Goal: Obtain resource: Obtain resource

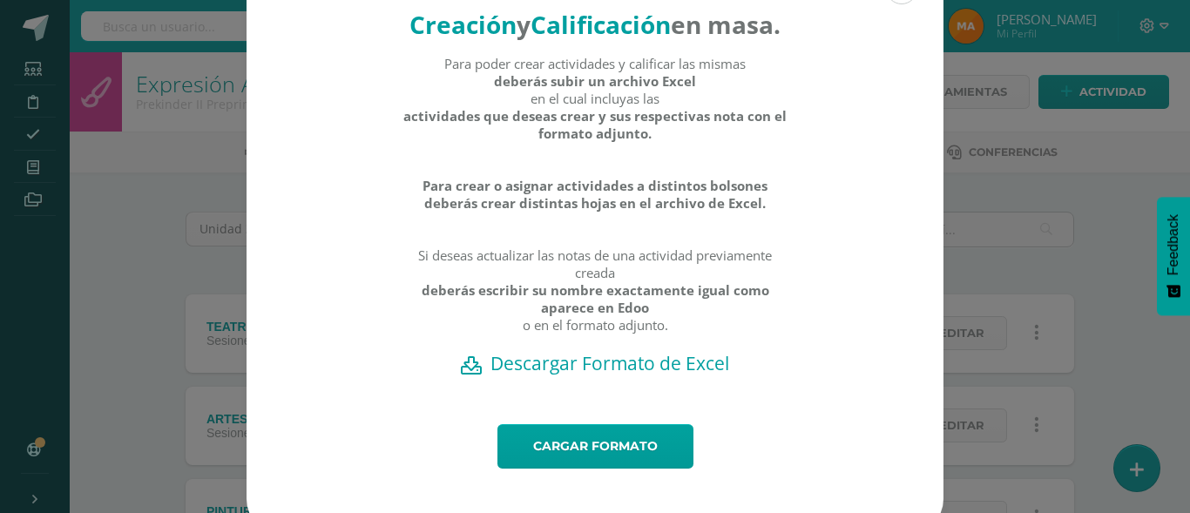
scroll to position [107, 0]
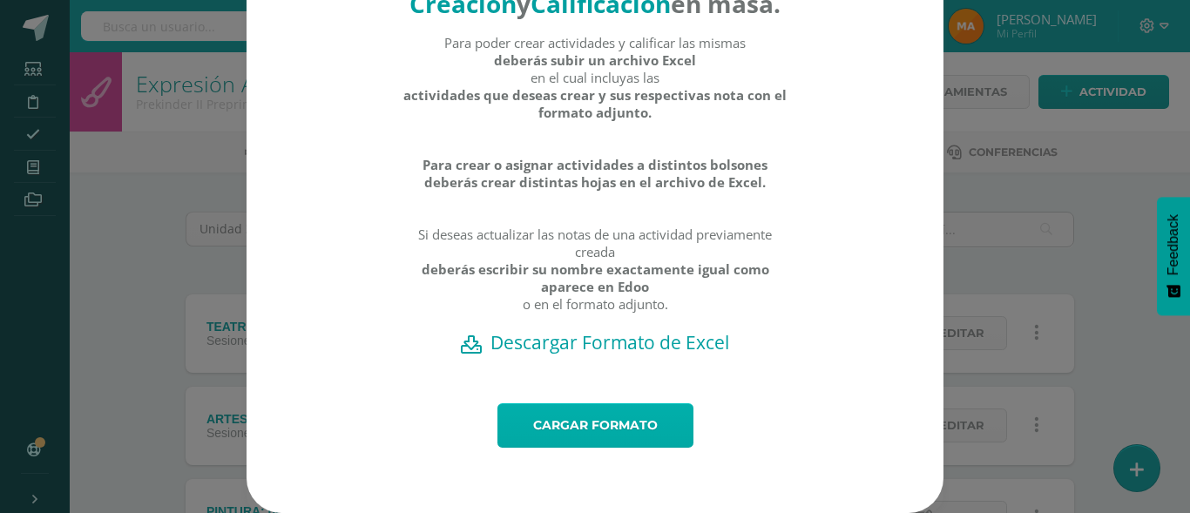
click at [579, 435] on link "Cargar formato" at bounding box center [595, 425] width 196 height 44
click at [584, 433] on link "Cargar formato" at bounding box center [595, 425] width 196 height 44
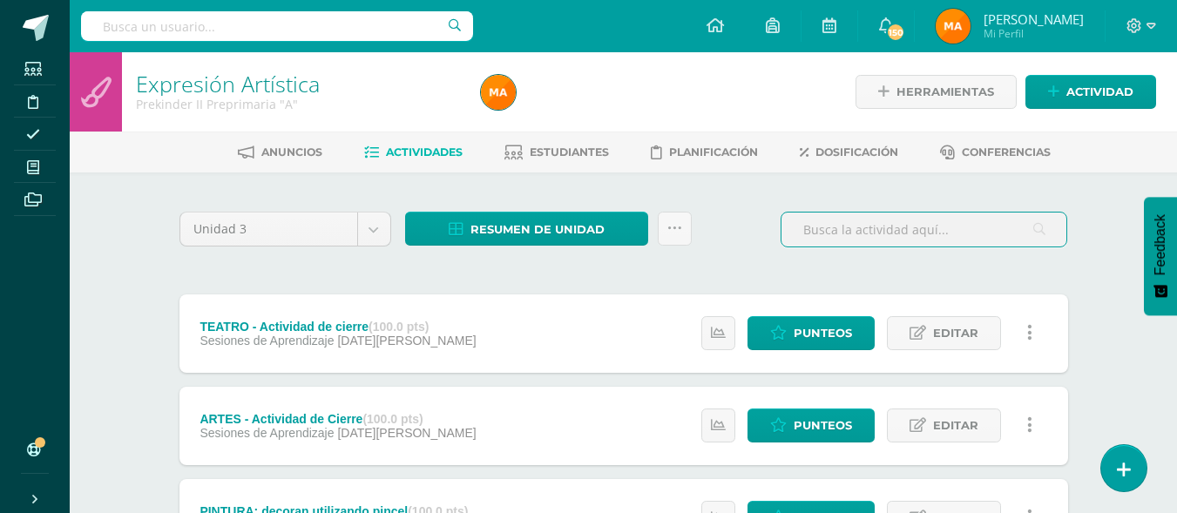
click at [1005, 240] on input "text" at bounding box center [923, 230] width 285 height 34
click at [665, 229] on link at bounding box center [675, 229] width 34 height 34
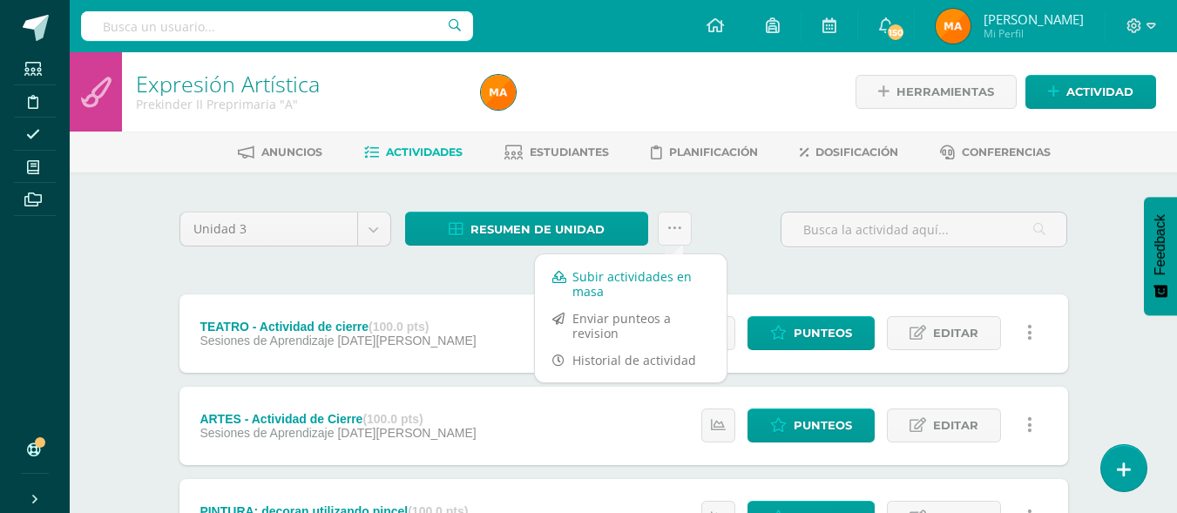
click at [574, 298] on link "Subir actividades en masa" at bounding box center [631, 284] width 192 height 42
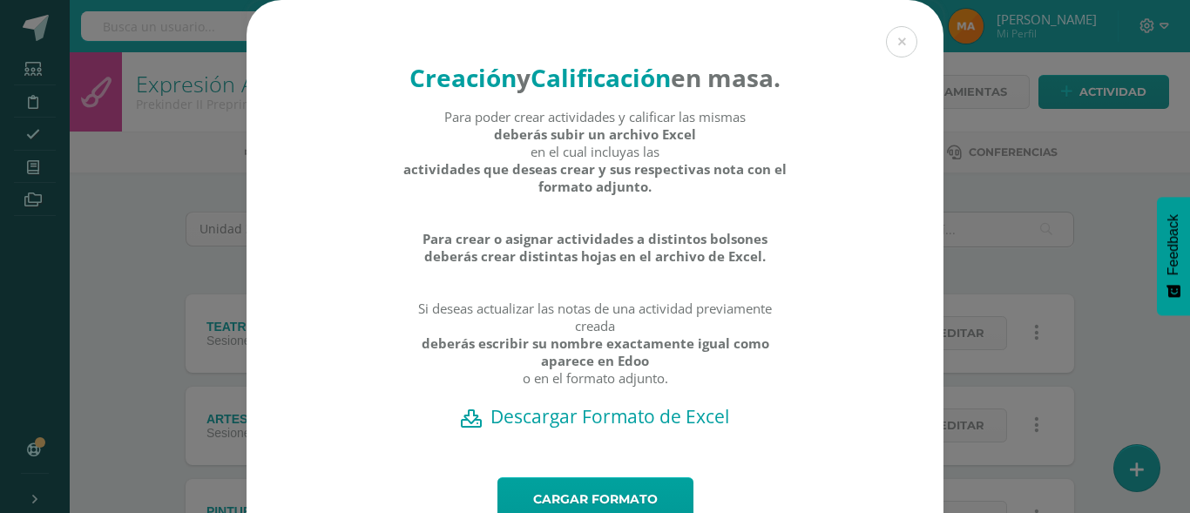
scroll to position [107, 0]
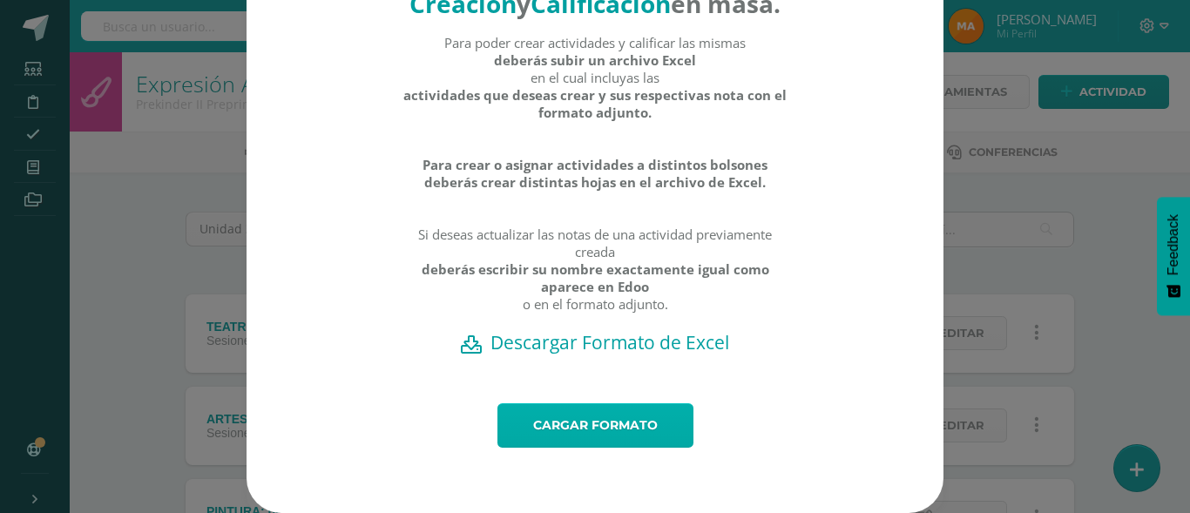
click at [558, 414] on link "Cargar formato" at bounding box center [595, 425] width 196 height 44
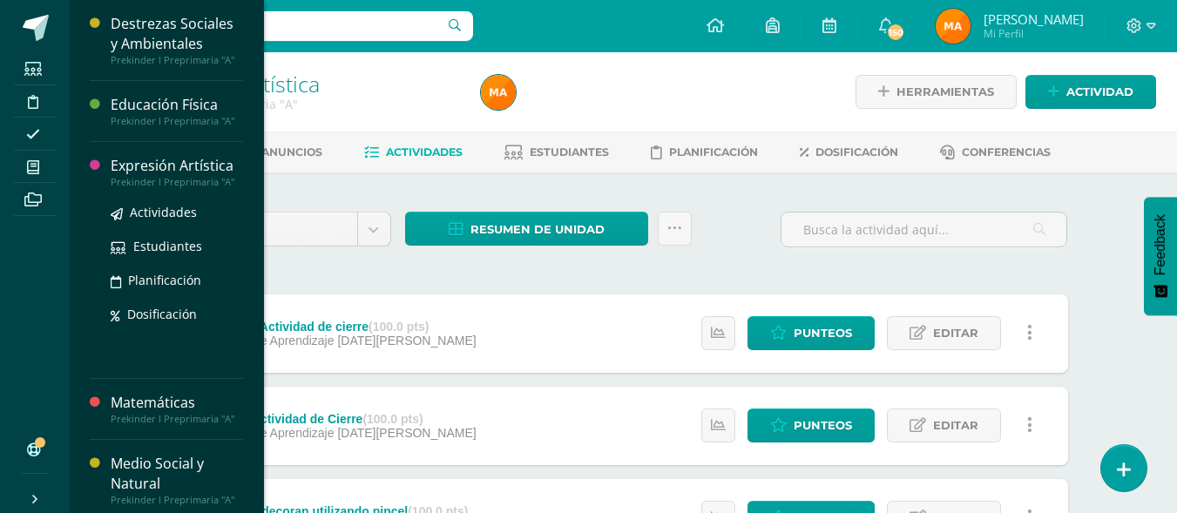
click at [179, 176] on div "Prekinder I Preprimaria "A"" at bounding box center [177, 182] width 132 height 12
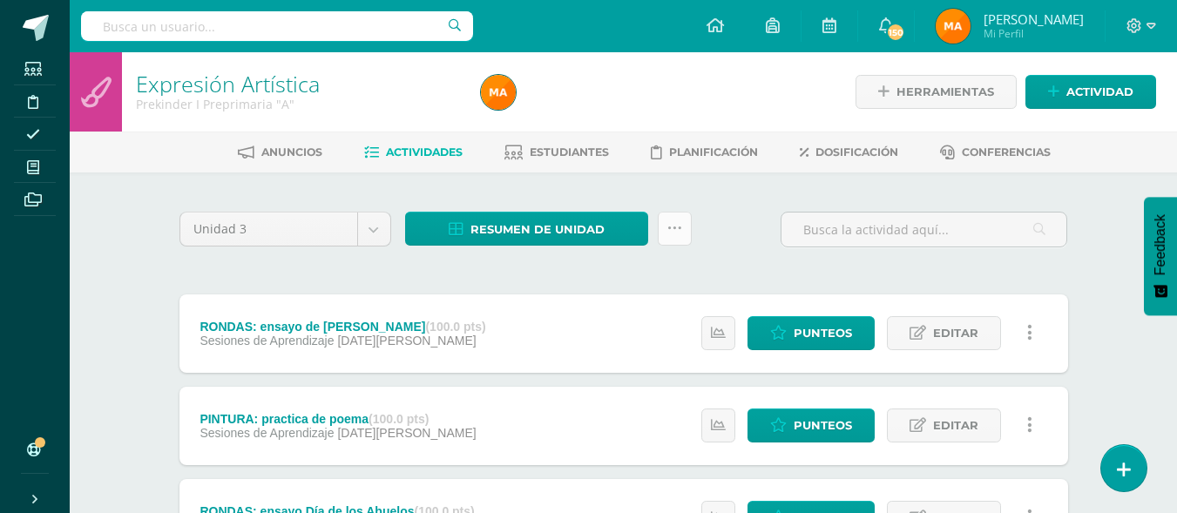
click at [672, 222] on icon at bounding box center [674, 228] width 15 height 15
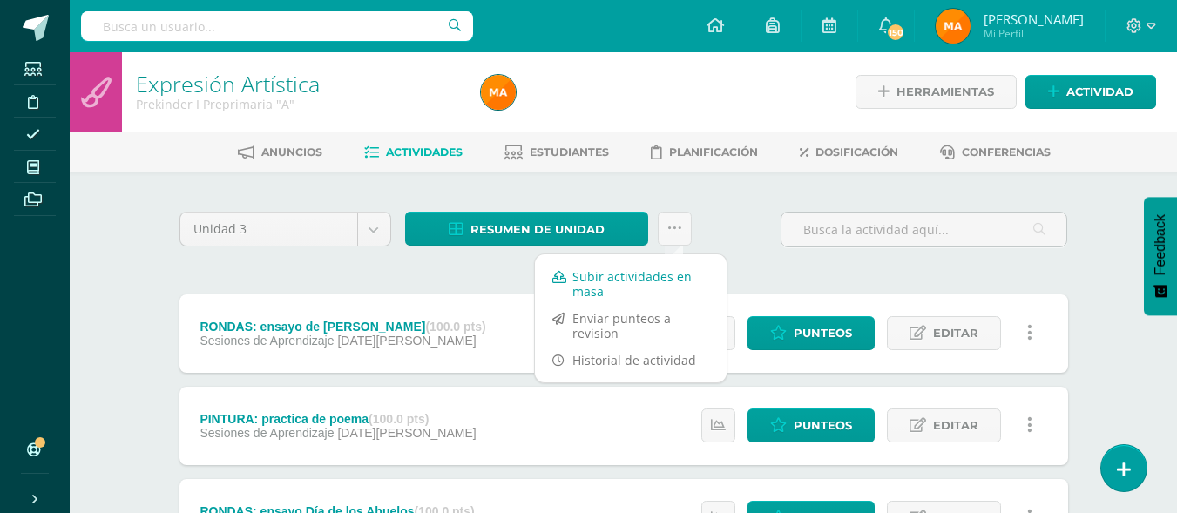
click at [610, 267] on link "Subir actividades en masa" at bounding box center [631, 284] width 192 height 42
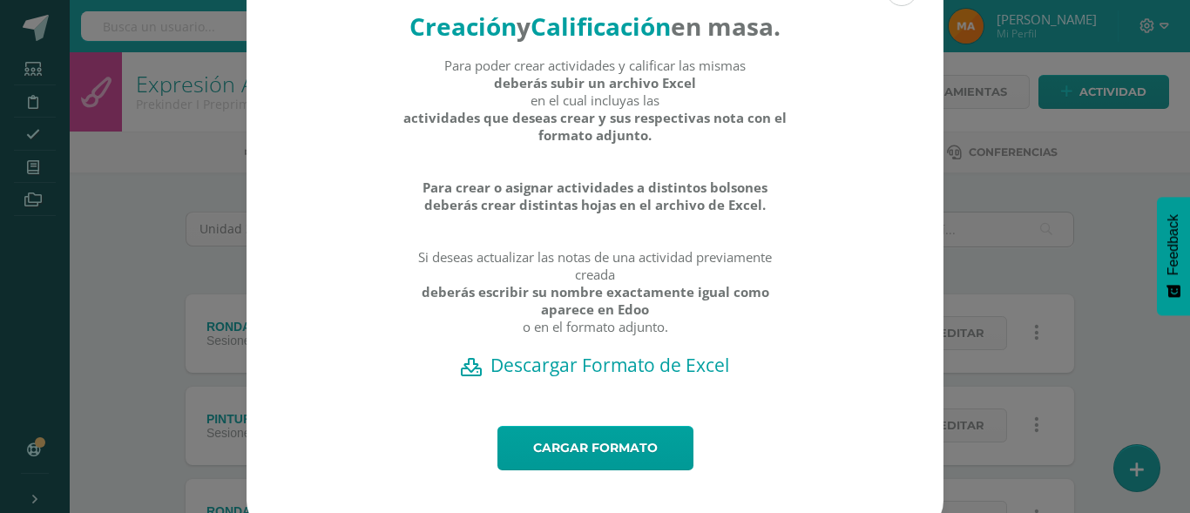
scroll to position [107, 0]
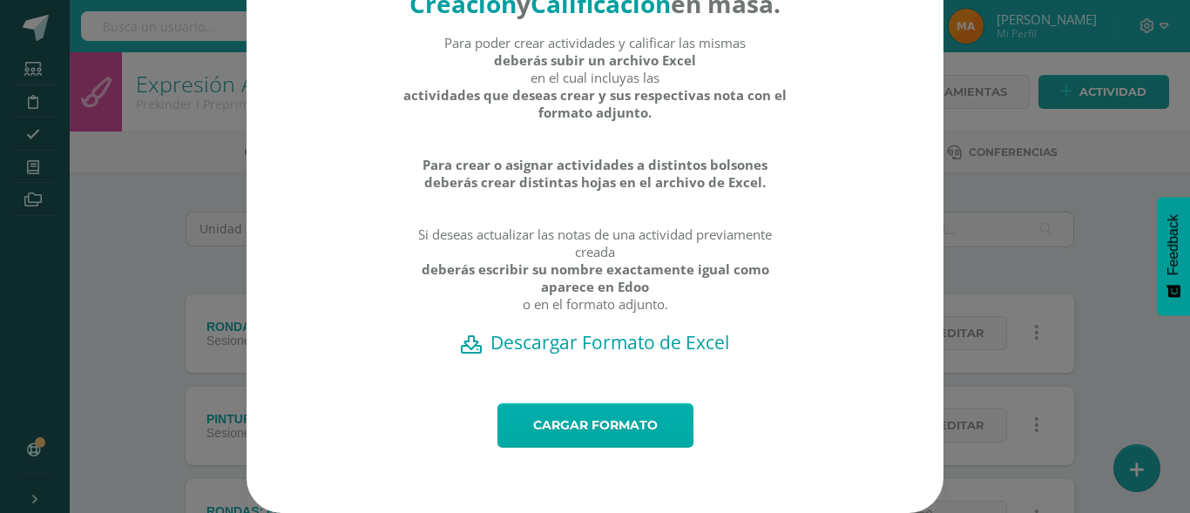
click at [550, 429] on link "Cargar formato" at bounding box center [595, 425] width 196 height 44
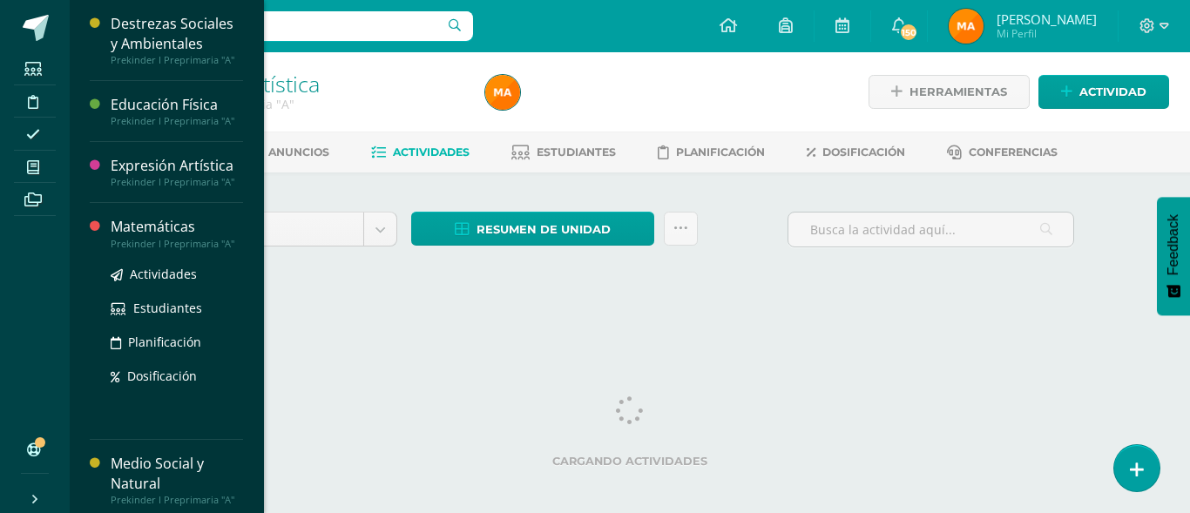
click at [145, 243] on div "Prekinder I Preprimaria "A"" at bounding box center [177, 244] width 132 height 12
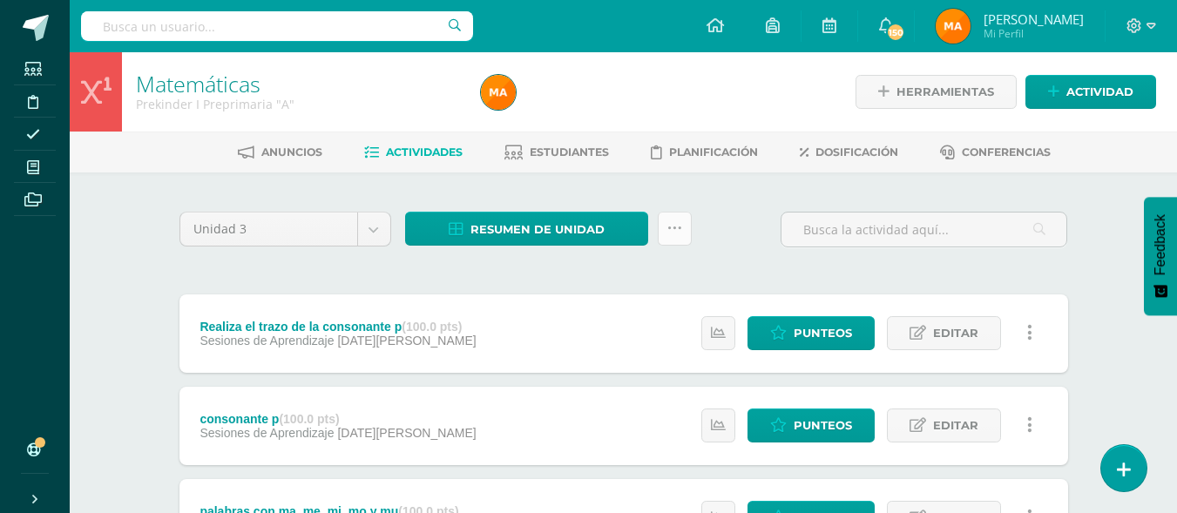
click at [669, 224] on icon at bounding box center [674, 228] width 15 height 15
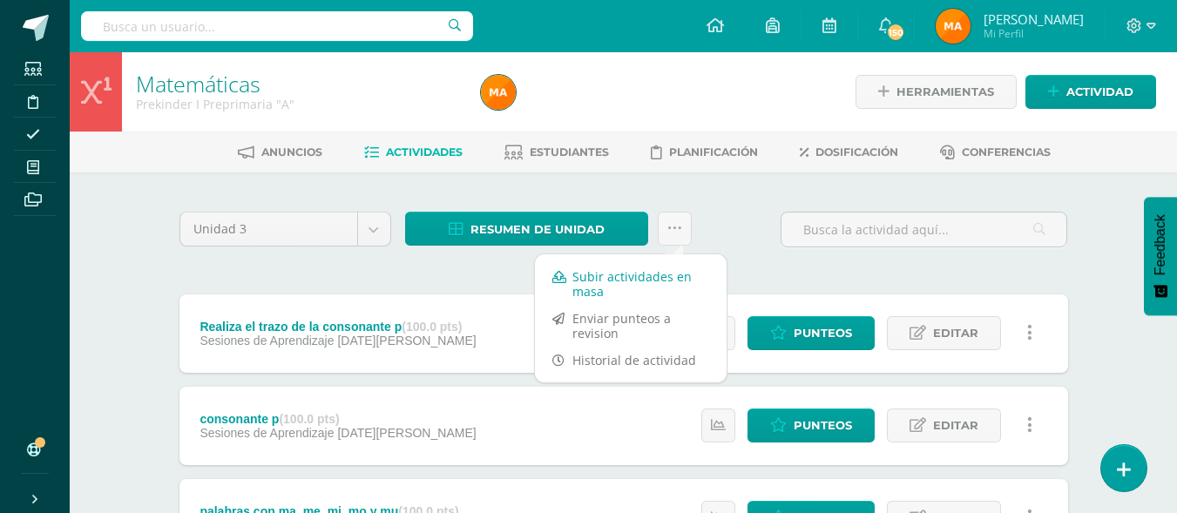
click at [623, 287] on link "Subir actividades en masa" at bounding box center [631, 284] width 192 height 42
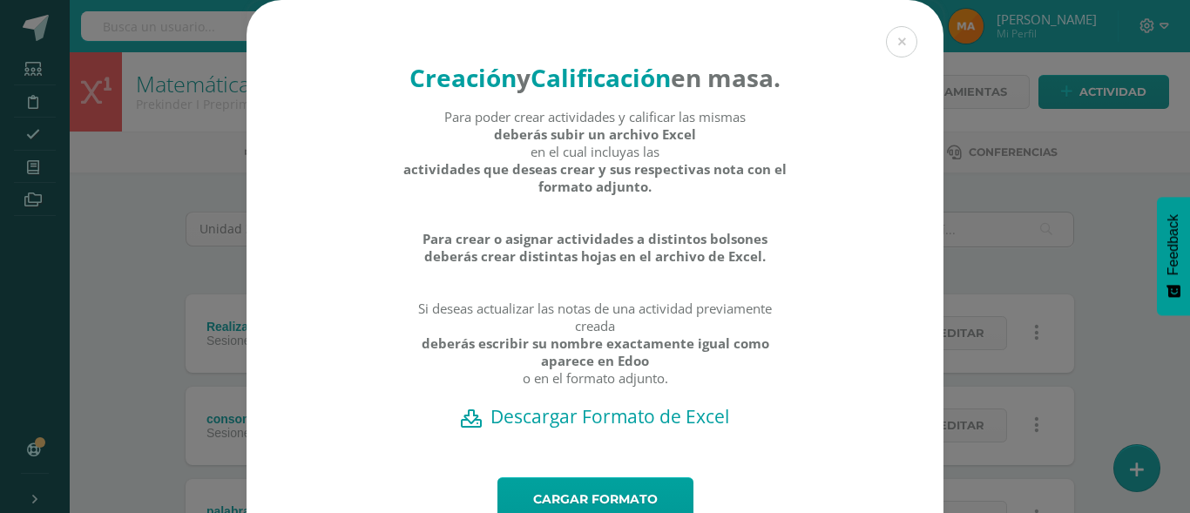
click at [585, 429] on h2 "Descargar Formato de Excel" at bounding box center [595, 416] width 636 height 24
click at [115, 205] on div "Creación y Calificación en masa. Para poder crear actividades y calificar las m…" at bounding box center [595, 293] width 1176 height 587
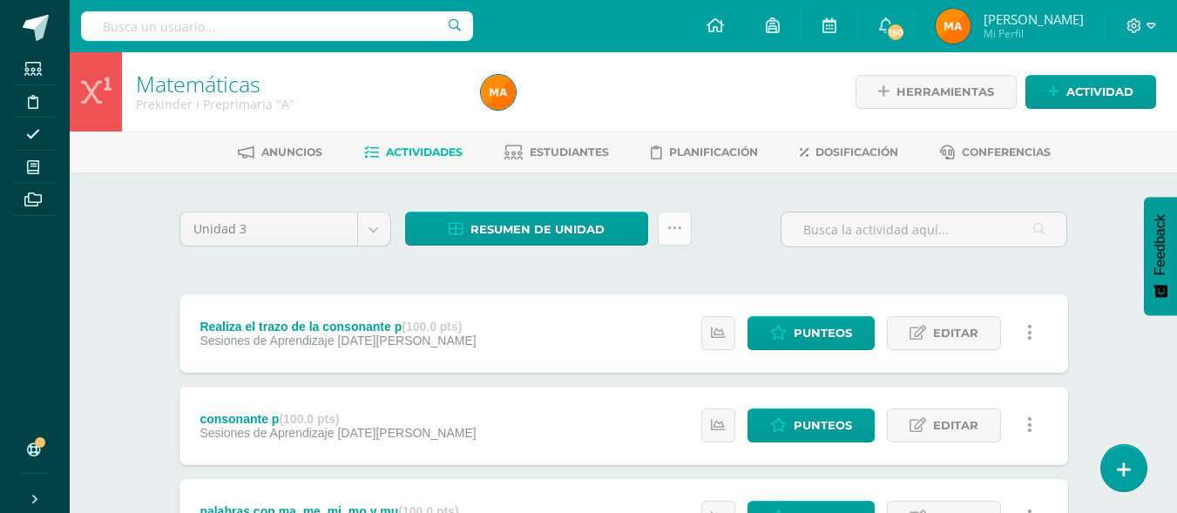
click at [688, 222] on link at bounding box center [675, 229] width 34 height 34
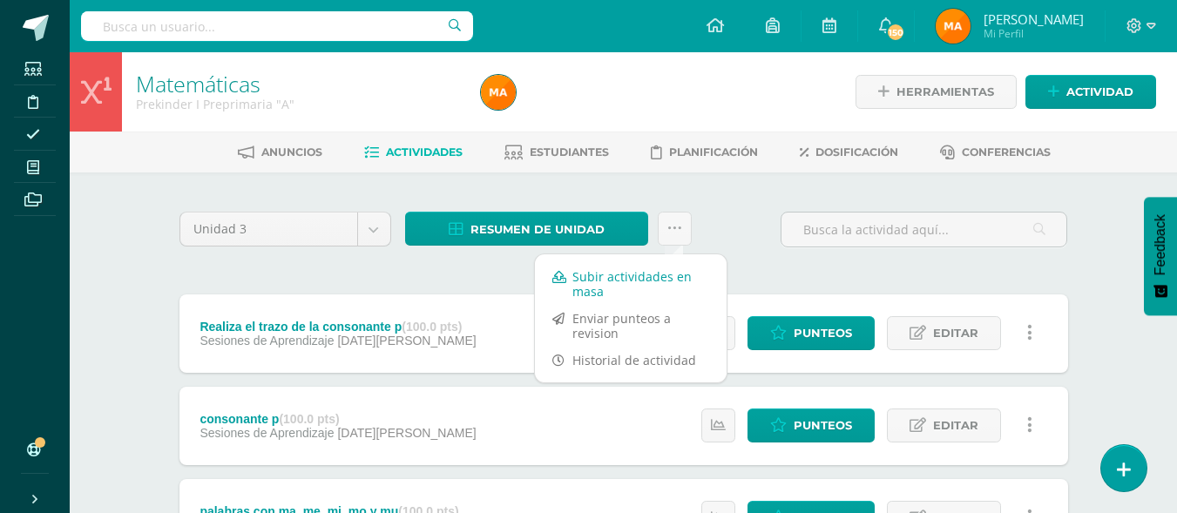
click at [644, 284] on link "Subir actividades en masa" at bounding box center [631, 284] width 192 height 42
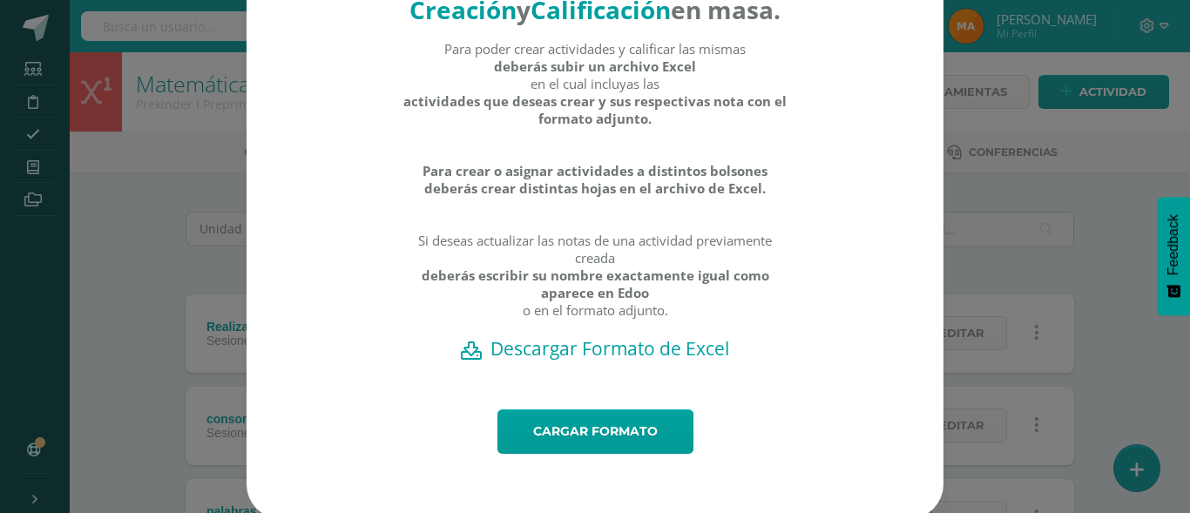
scroll to position [107, 0]
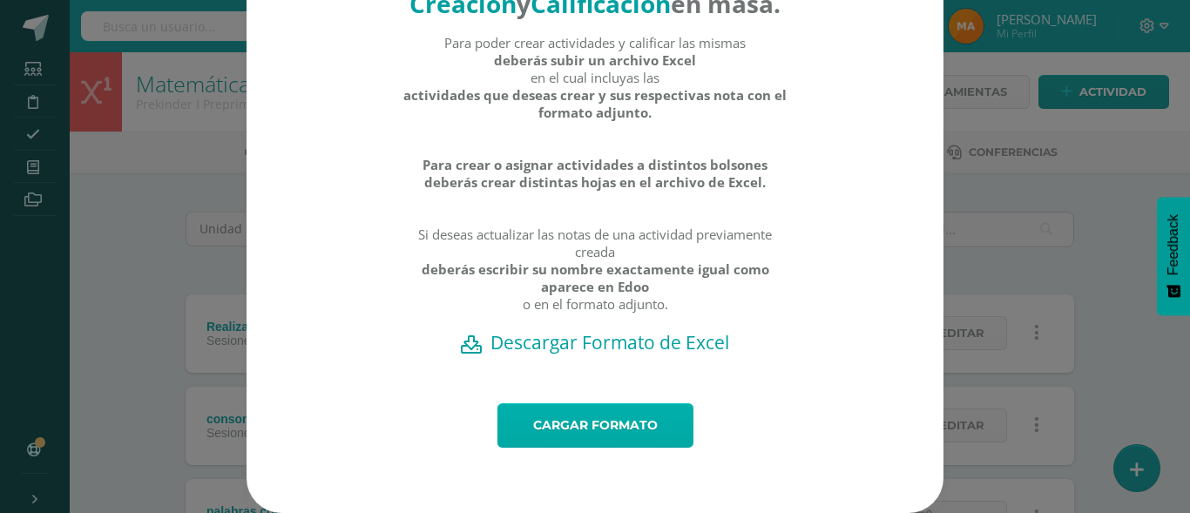
click at [561, 435] on link "Cargar formato" at bounding box center [595, 425] width 196 height 44
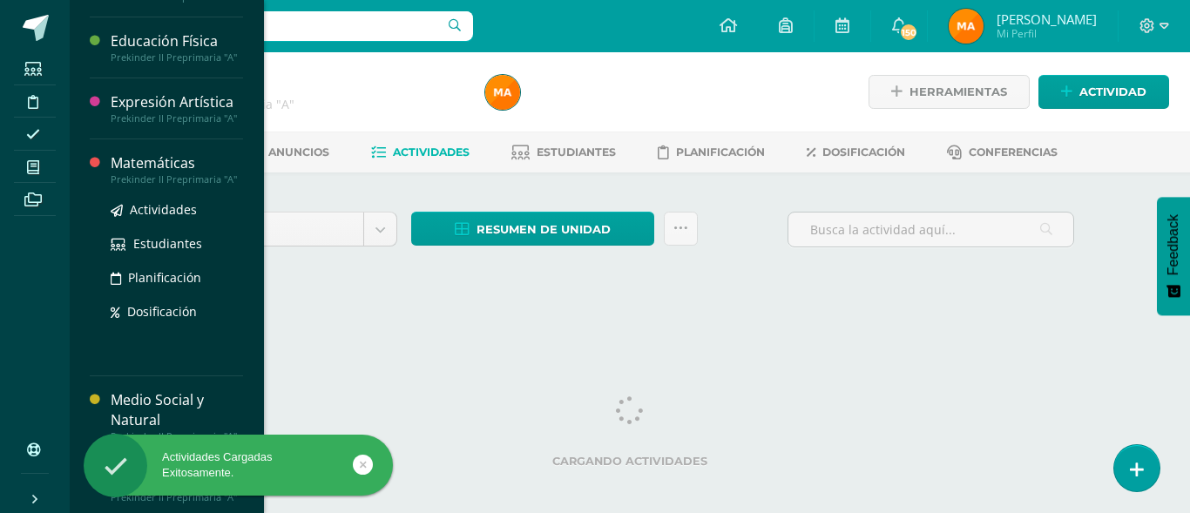
scroll to position [583, 0]
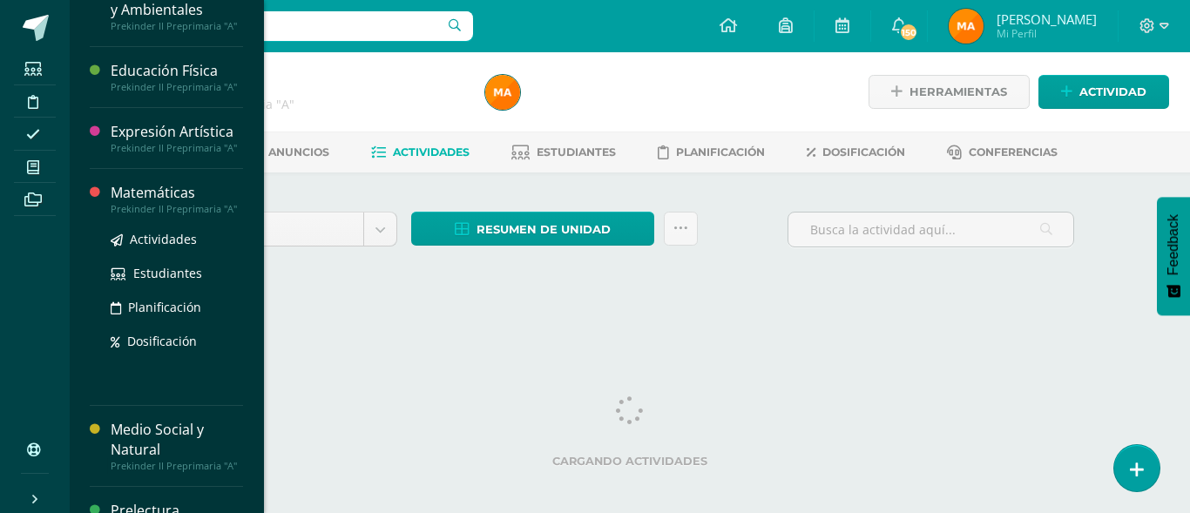
click at [145, 186] on div "Matemáticas" at bounding box center [177, 193] width 132 height 20
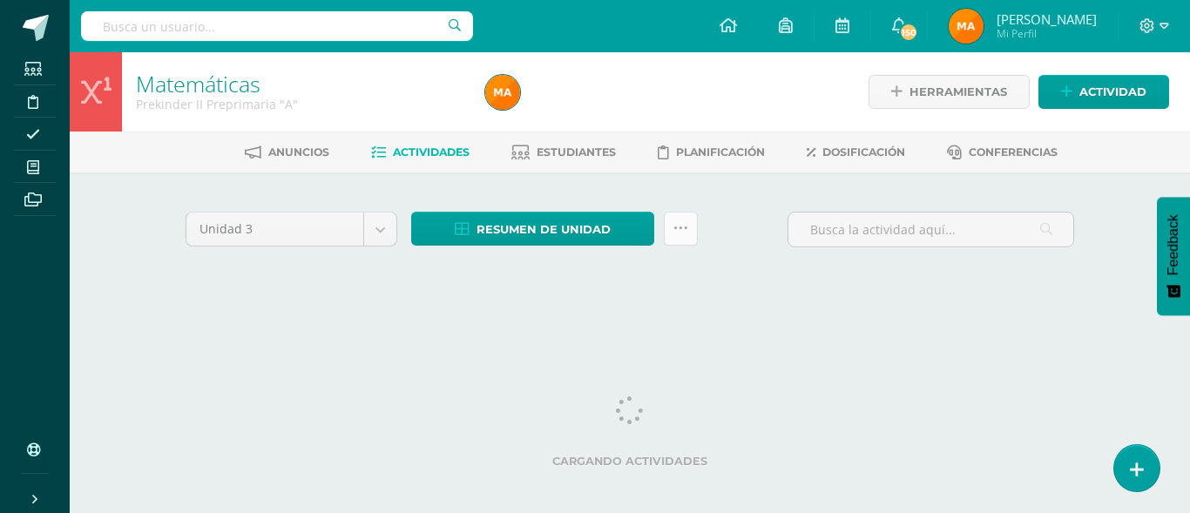
click at [679, 224] on icon at bounding box center [680, 228] width 15 height 15
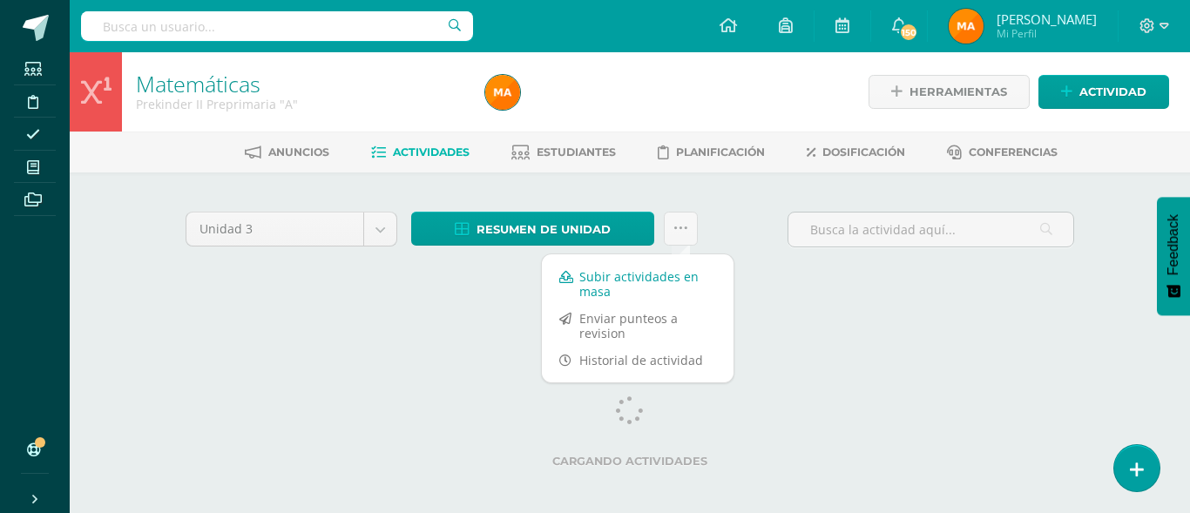
click at [627, 264] on link "Subir actividades en masa" at bounding box center [638, 284] width 192 height 42
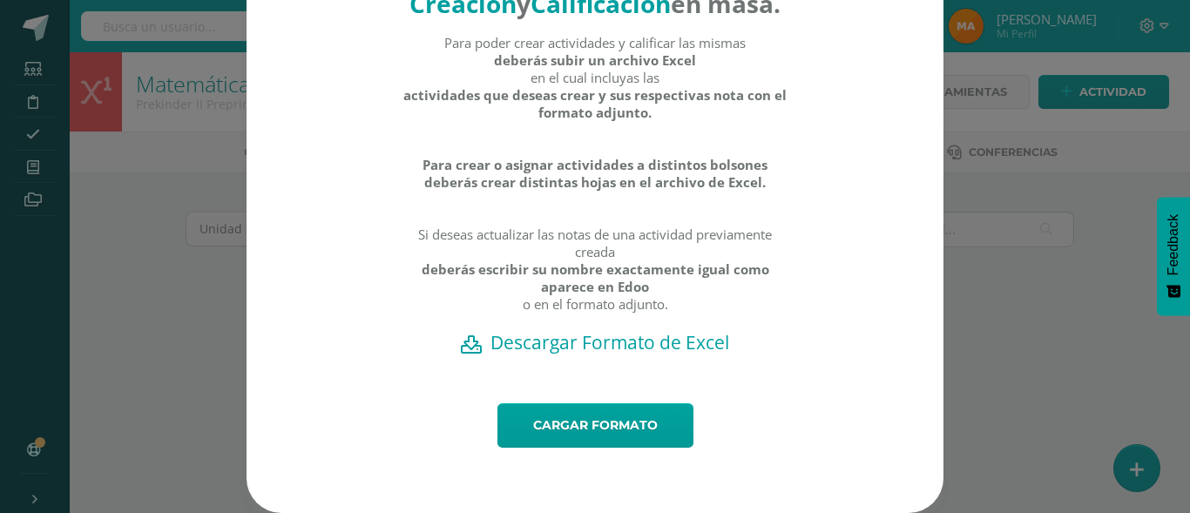
scroll to position [107, 0]
click at [556, 335] on h2 "Descargar Formato de Excel" at bounding box center [595, 342] width 636 height 24
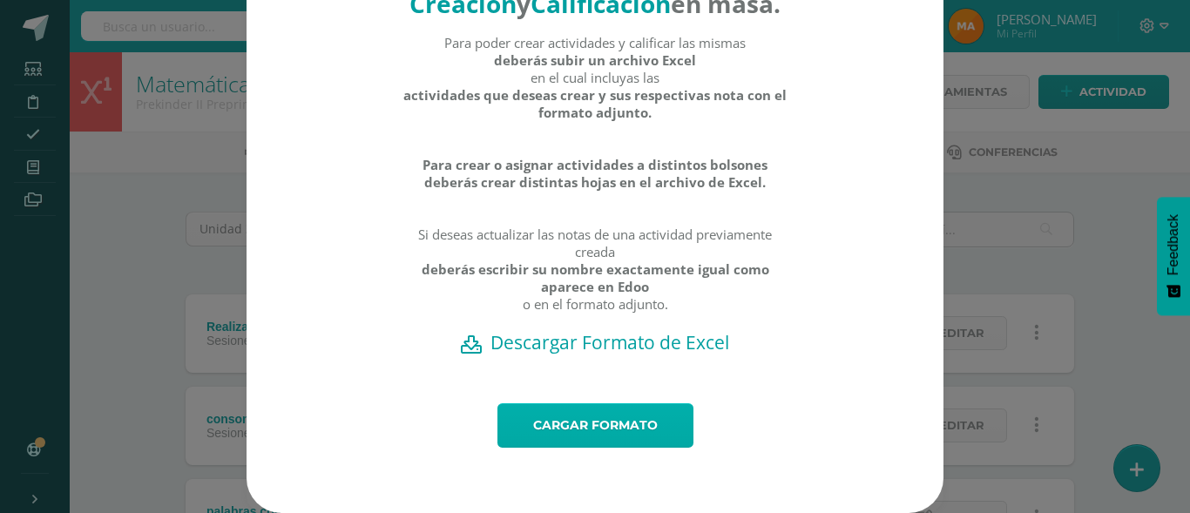
drag, startPoint x: 570, startPoint y: 439, endPoint x: 515, endPoint y: 429, distance: 55.9
click at [515, 429] on link "Cargar formato" at bounding box center [595, 425] width 196 height 44
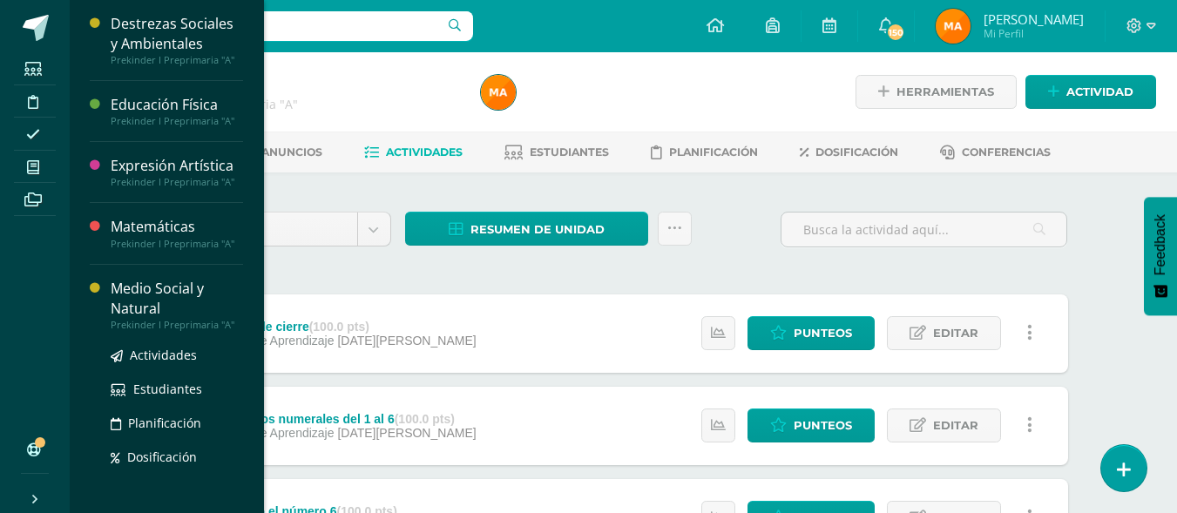
click at [139, 296] on div "Medio Social y Natural" at bounding box center [177, 299] width 132 height 40
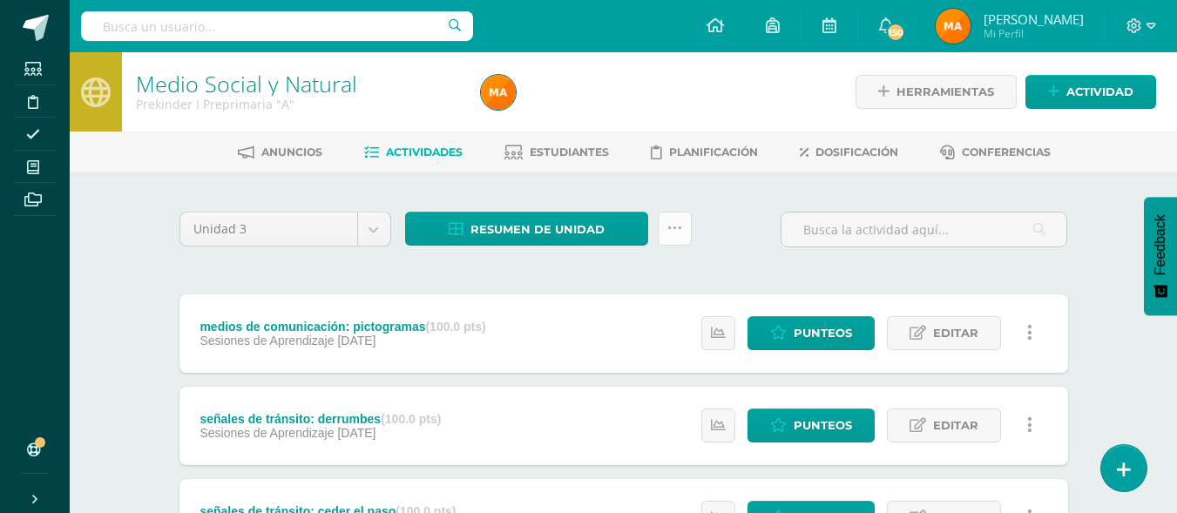
click at [681, 219] on link at bounding box center [675, 229] width 34 height 34
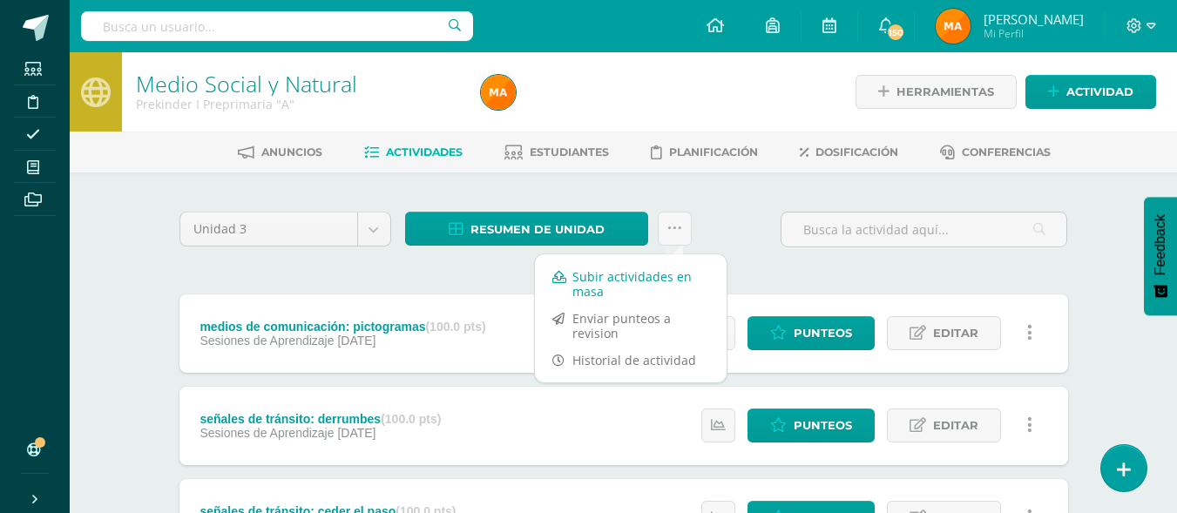
click at [611, 286] on link "Subir actividades en masa" at bounding box center [631, 284] width 192 height 42
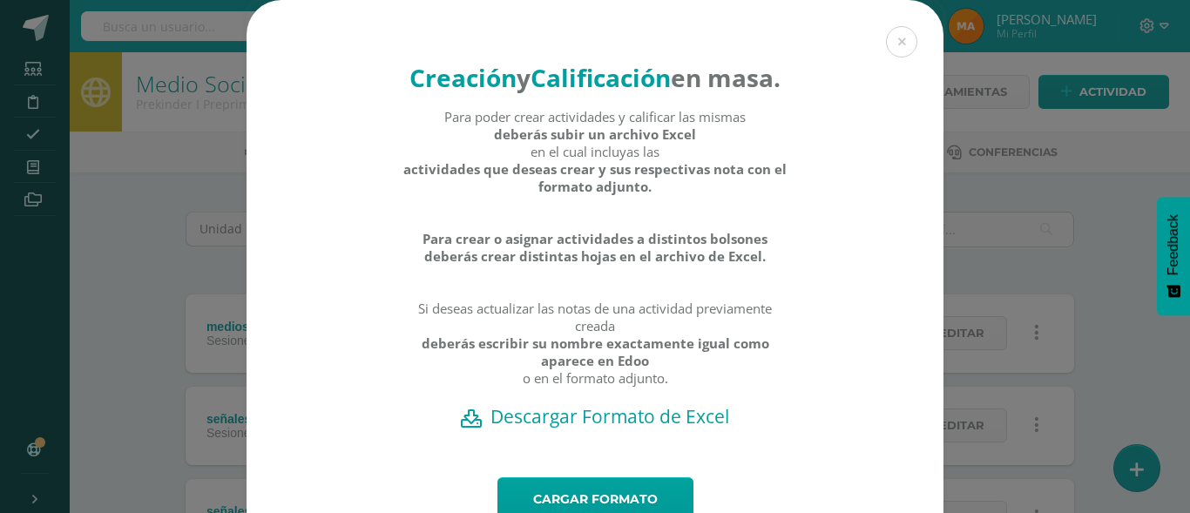
scroll to position [107, 0]
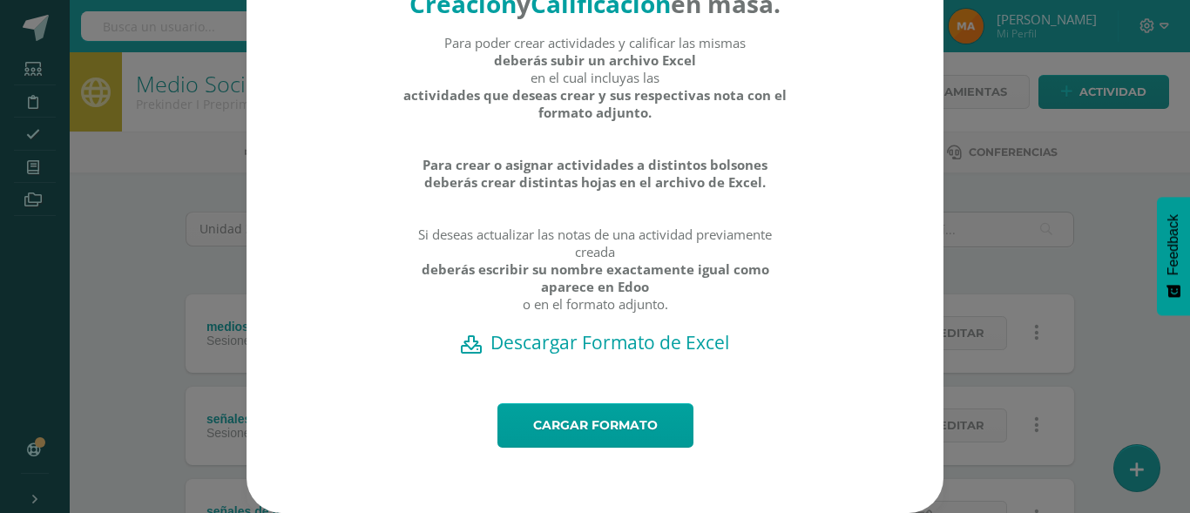
click at [593, 332] on h2 "Descargar Formato de Excel" at bounding box center [595, 342] width 636 height 24
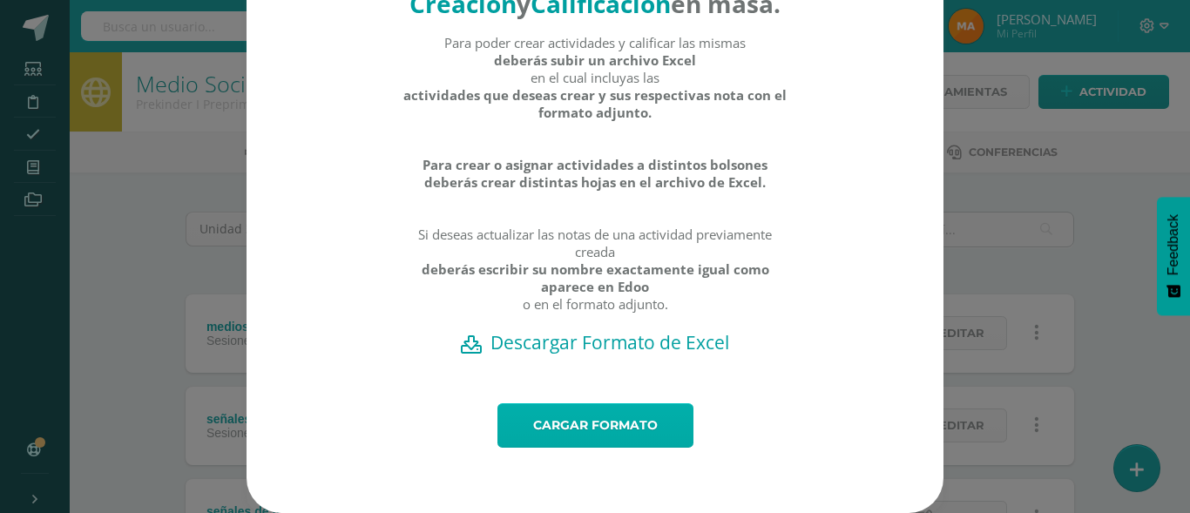
click at [534, 434] on link "Cargar formato" at bounding box center [595, 425] width 196 height 44
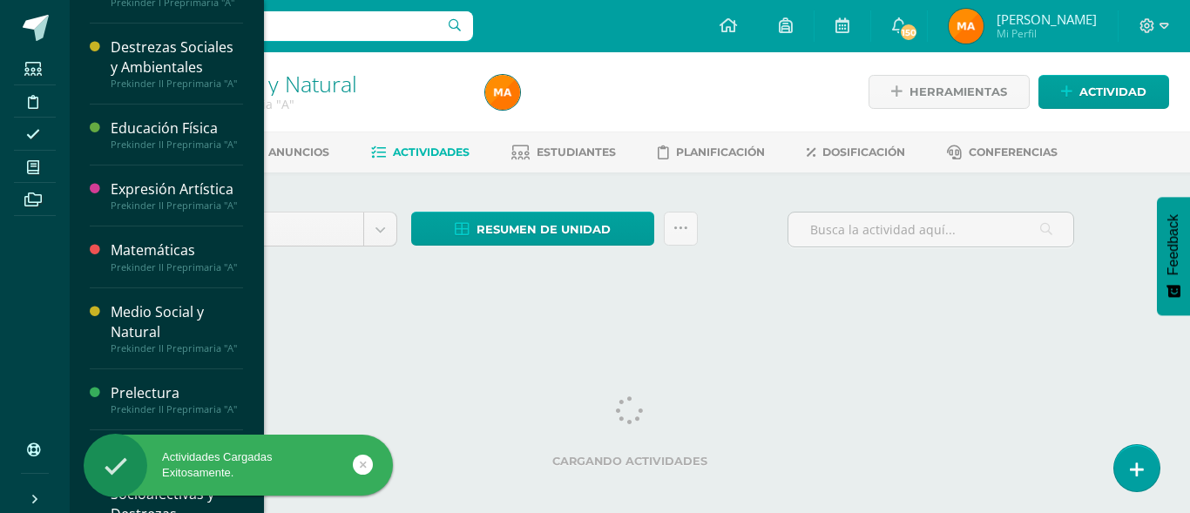
scroll to position [759, 0]
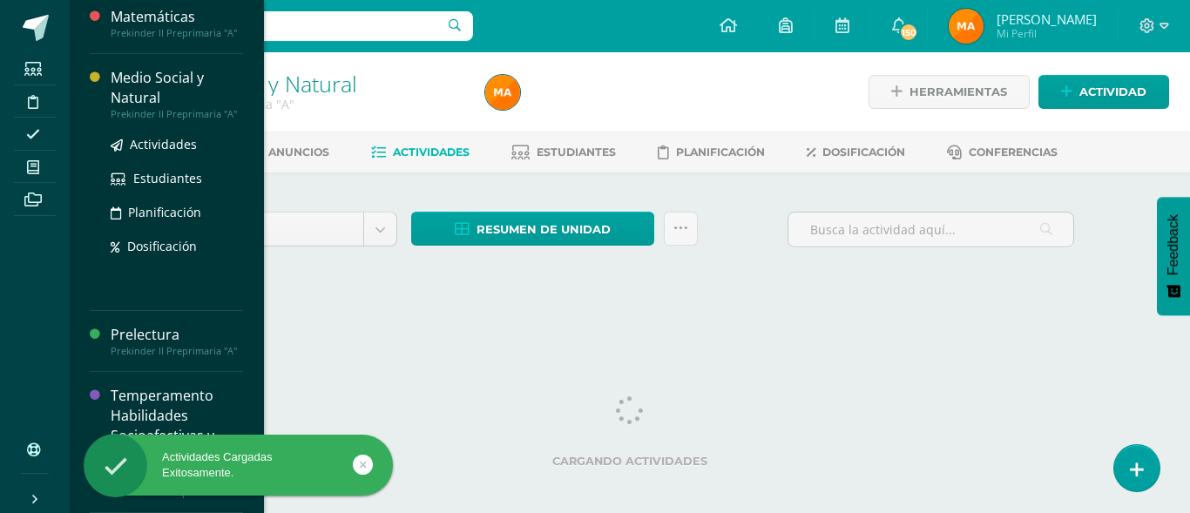
click at [179, 102] on div "Medio Social y Natural" at bounding box center [177, 88] width 132 height 40
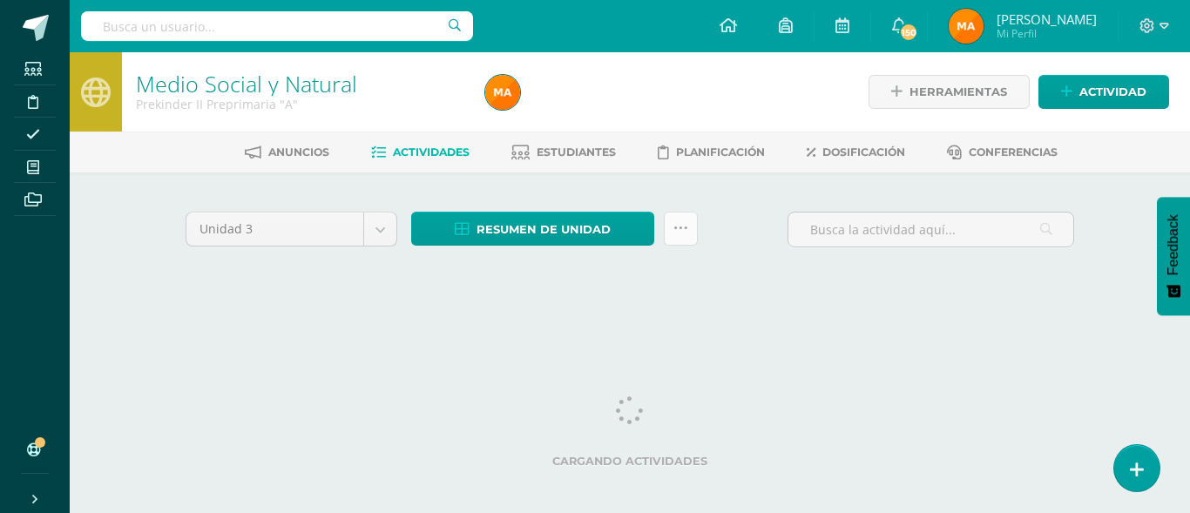
click at [681, 239] on link at bounding box center [681, 229] width 34 height 34
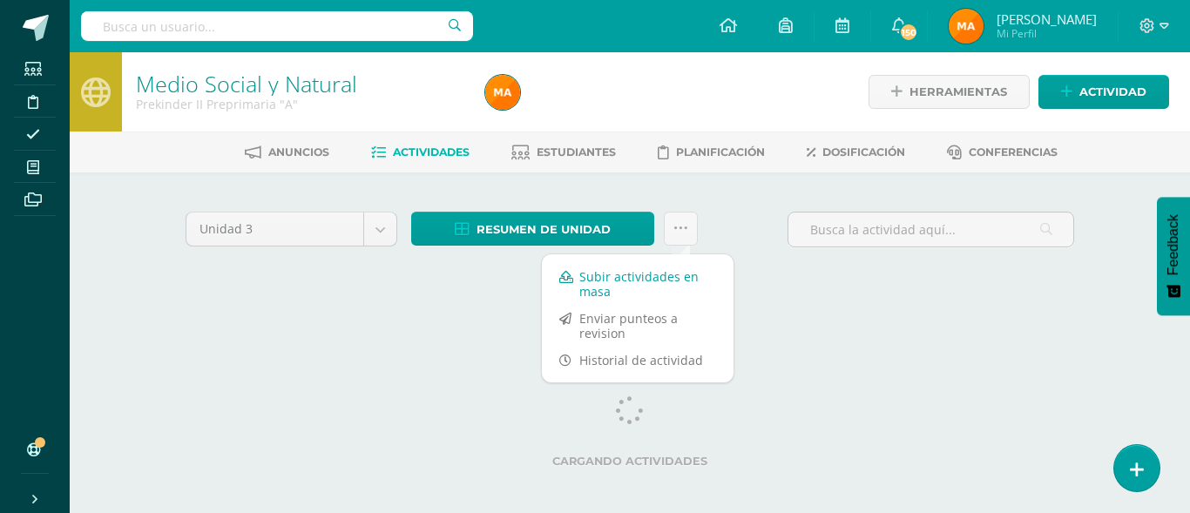
click at [640, 286] on link "Subir actividades en masa" at bounding box center [638, 284] width 192 height 42
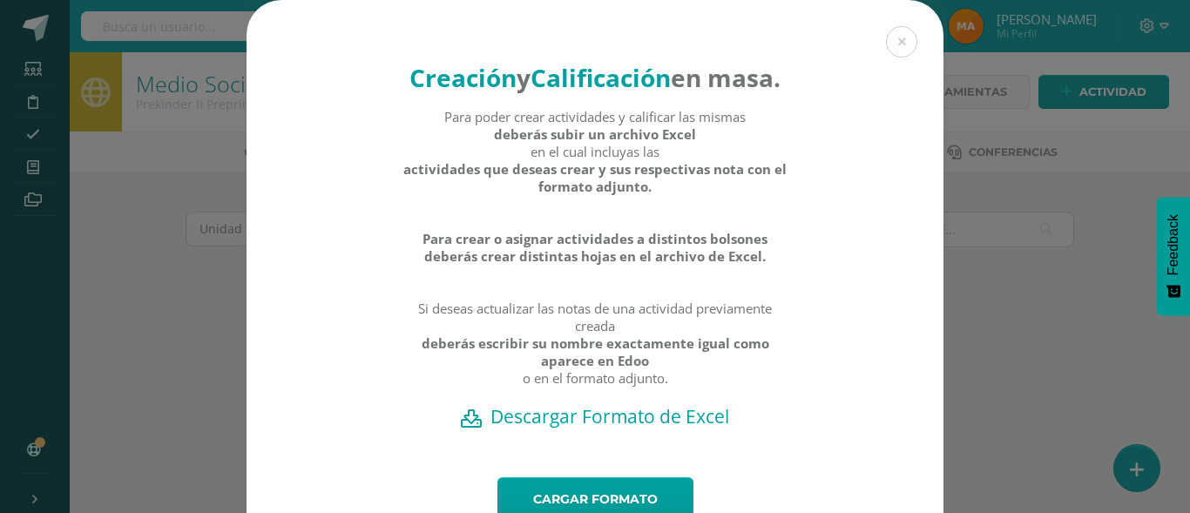
click at [582, 429] on h2 "Descargar Formato de Excel" at bounding box center [595, 416] width 636 height 24
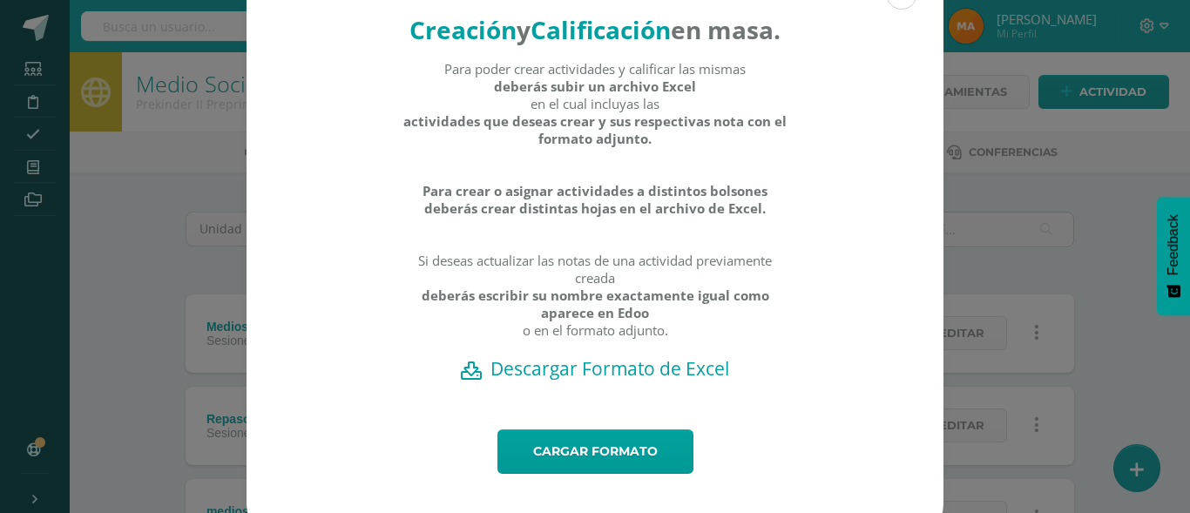
scroll to position [107, 0]
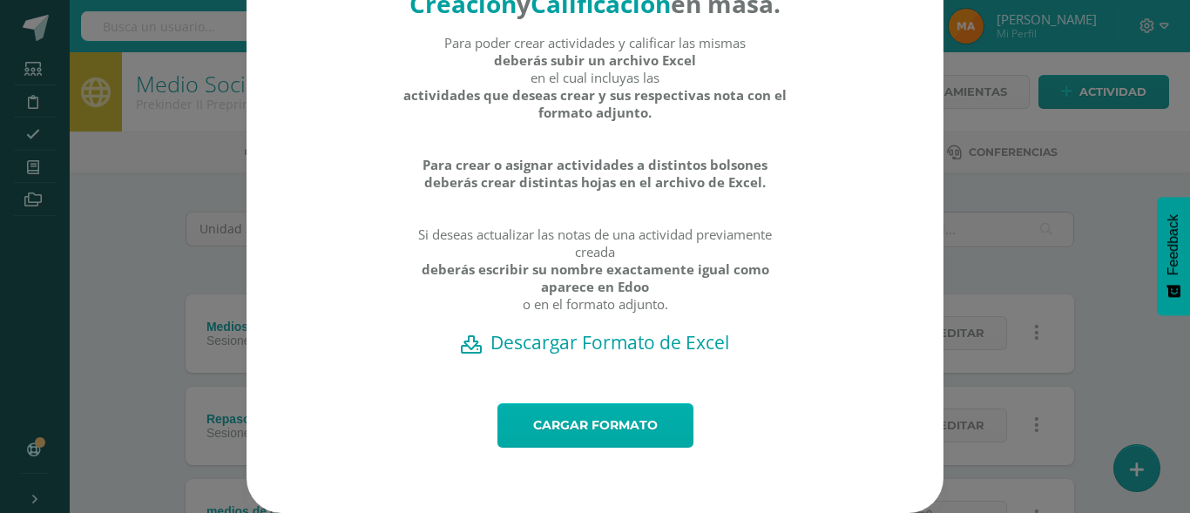
click at [530, 439] on link "Cargar formato" at bounding box center [595, 425] width 196 height 44
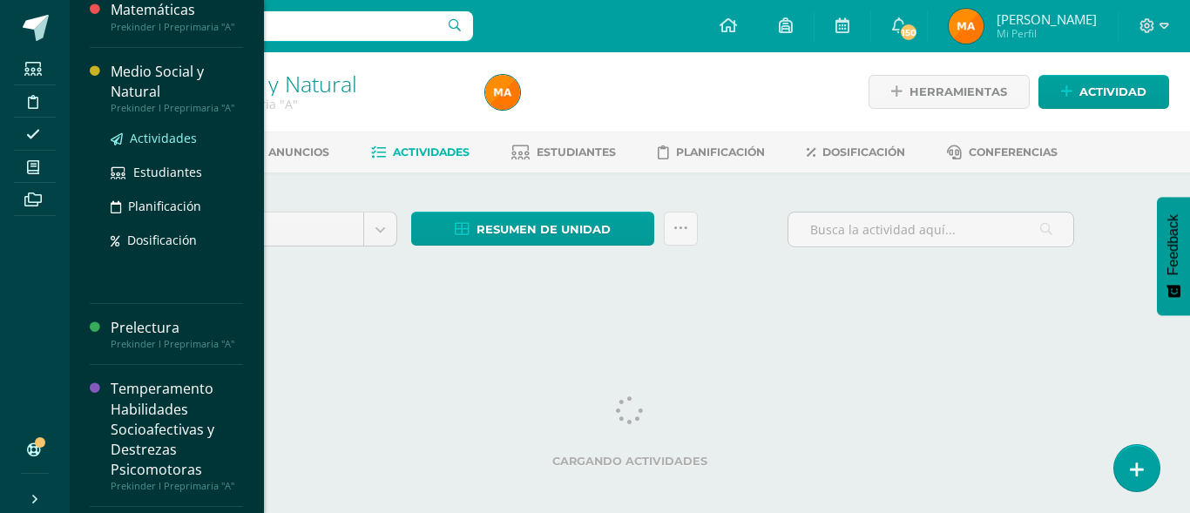
scroll to position [238, 0]
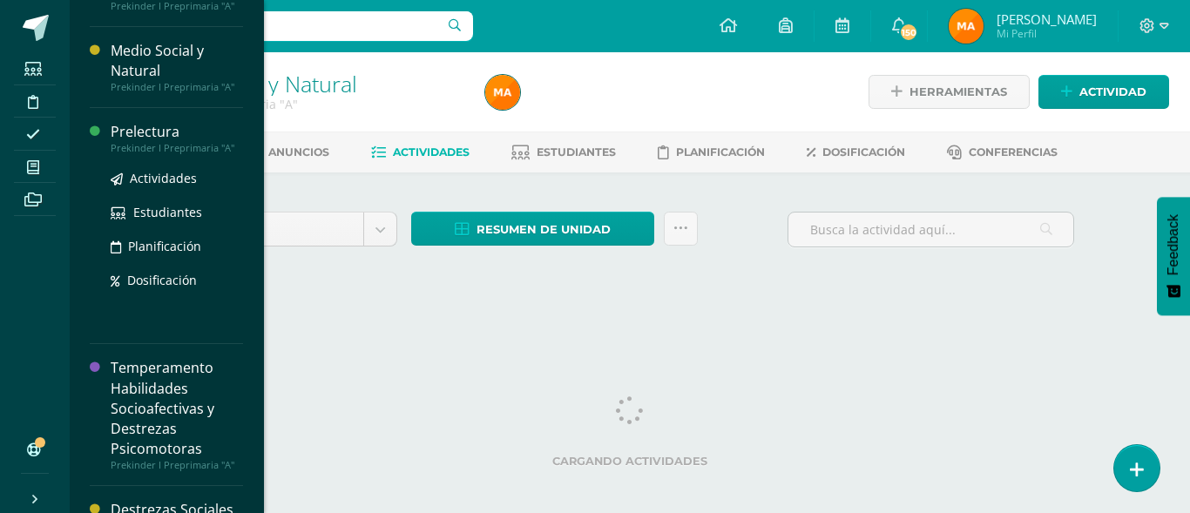
click at [158, 144] on div "Prekinder I Preprimaria "A"" at bounding box center [177, 148] width 132 height 12
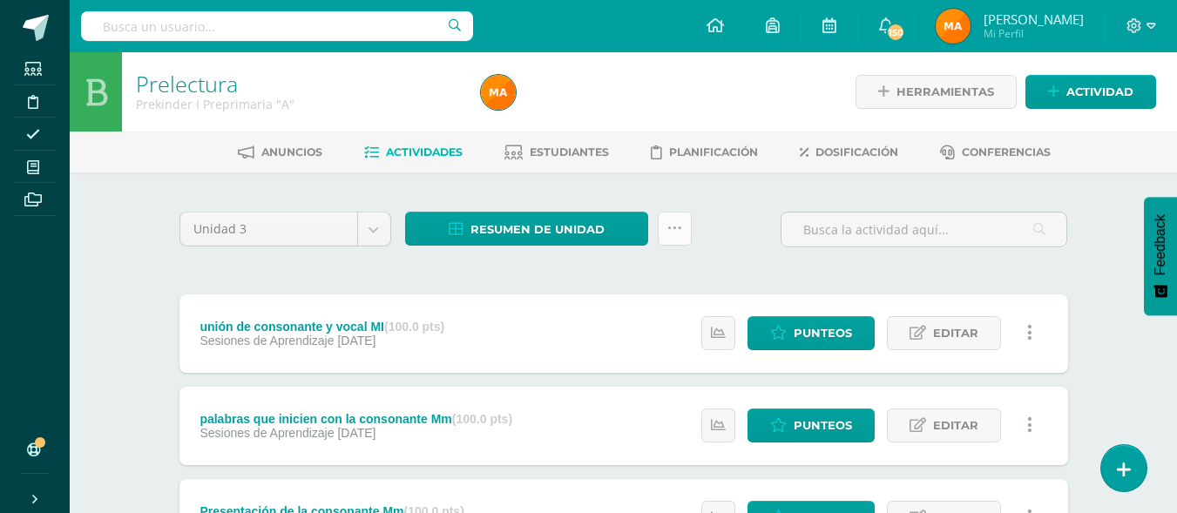
click at [672, 229] on icon at bounding box center [674, 228] width 15 height 15
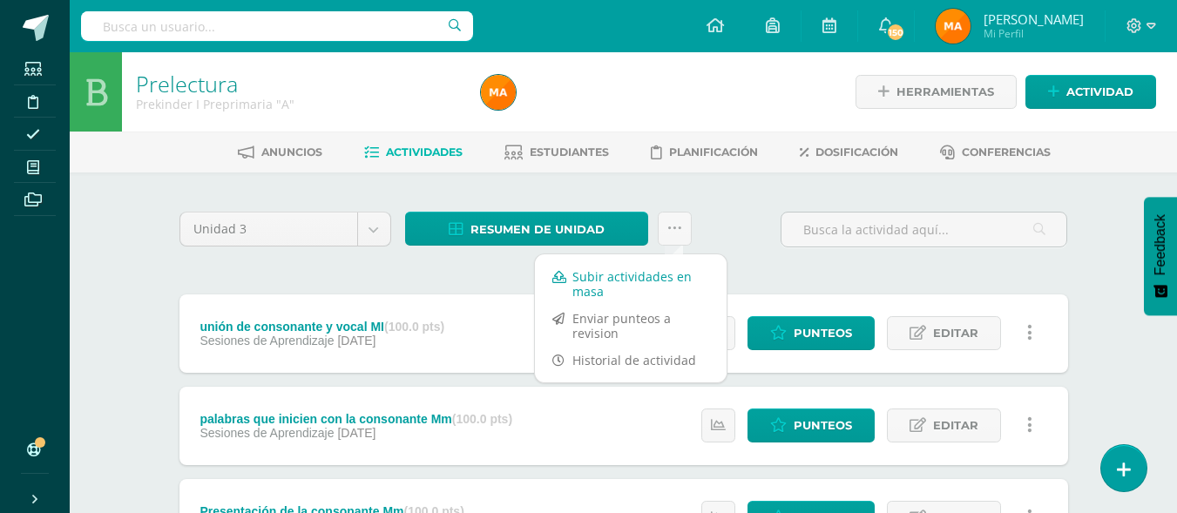
click at [642, 284] on link "Subir actividades en masa" at bounding box center [631, 284] width 192 height 42
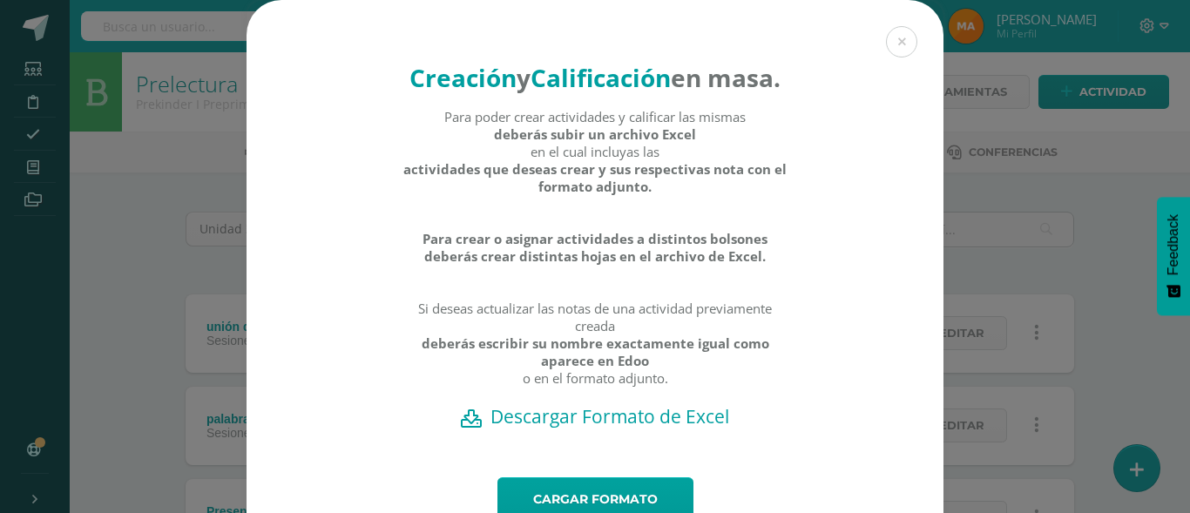
click at [555, 429] on h2 "Descargar Formato de Excel" at bounding box center [595, 416] width 636 height 24
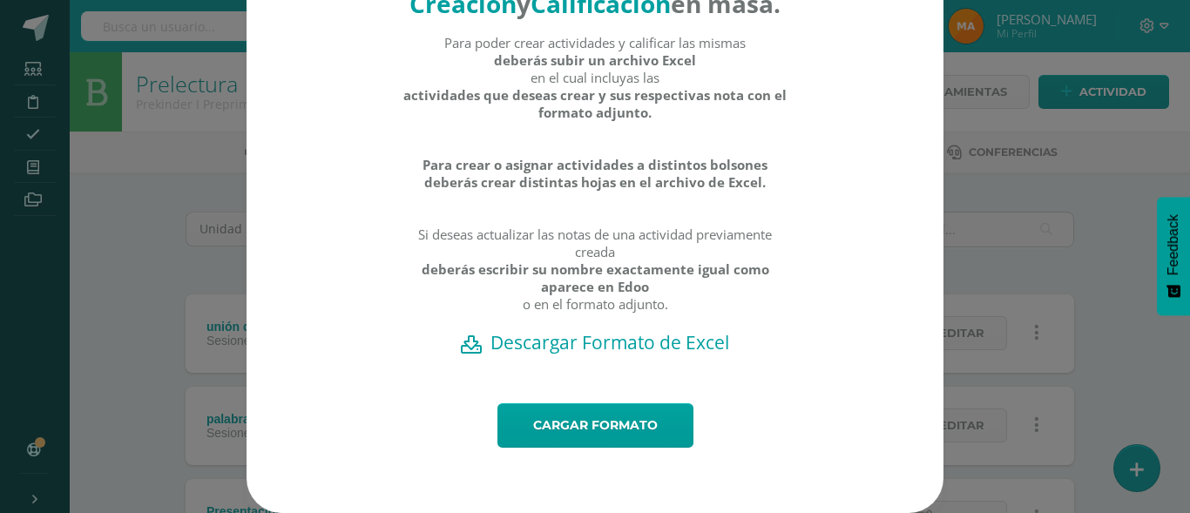
scroll to position [107, 0]
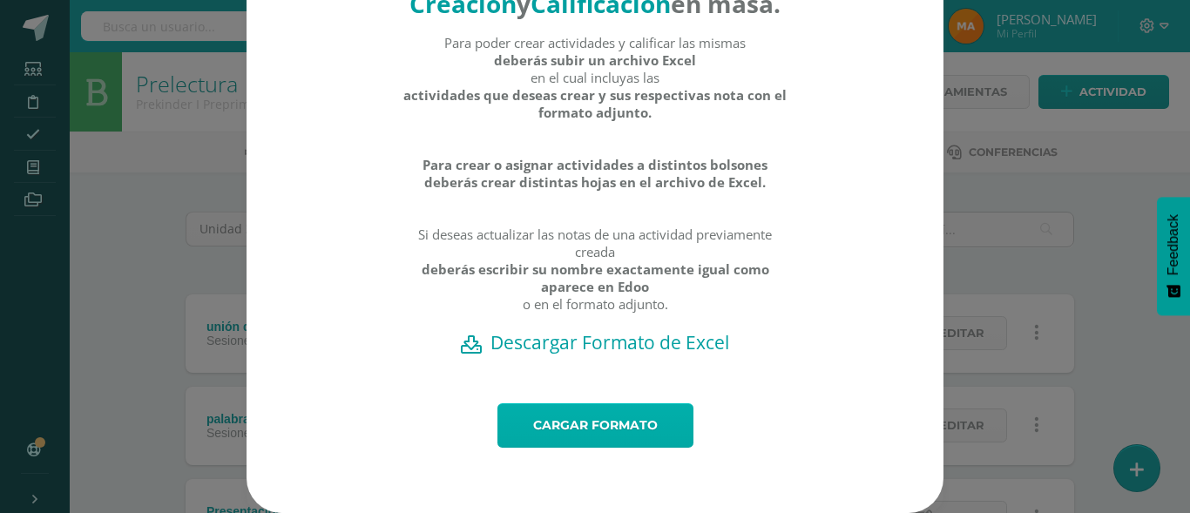
click at [557, 434] on link "Cargar formato" at bounding box center [595, 425] width 196 height 44
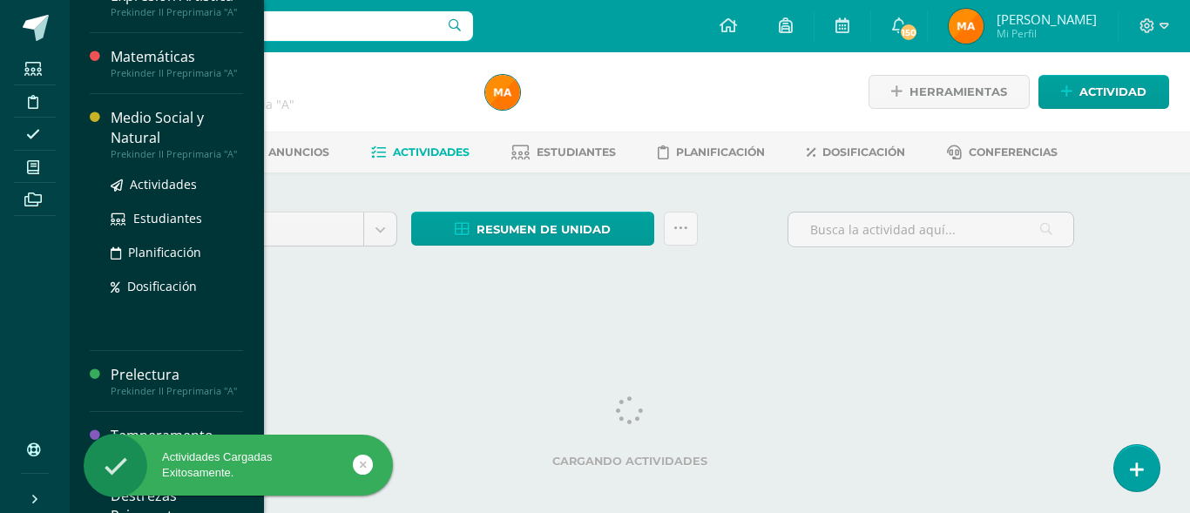
scroll to position [759, 0]
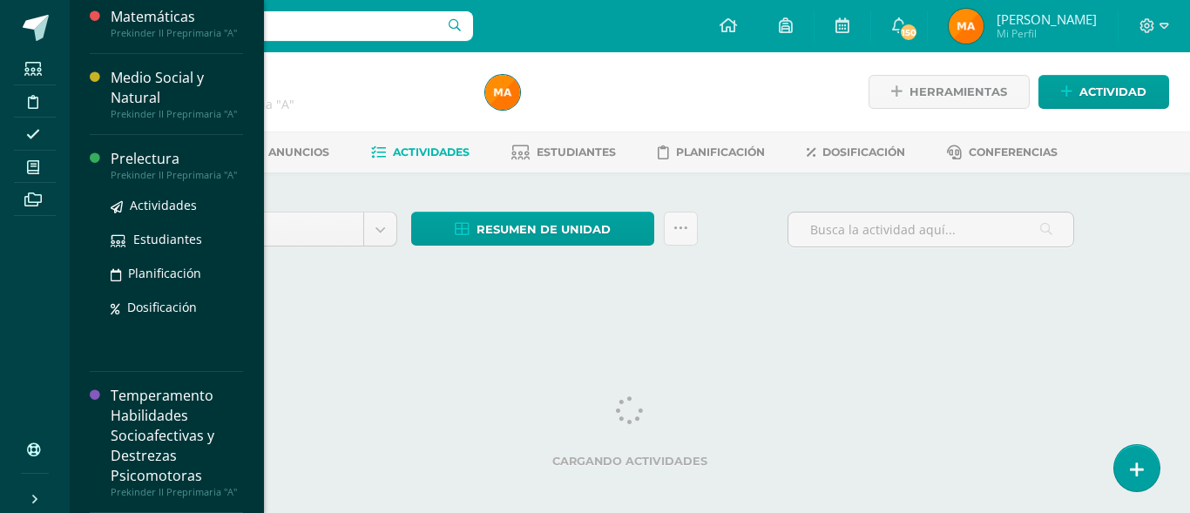
click at [194, 163] on div "Prelectura" at bounding box center [177, 159] width 132 height 20
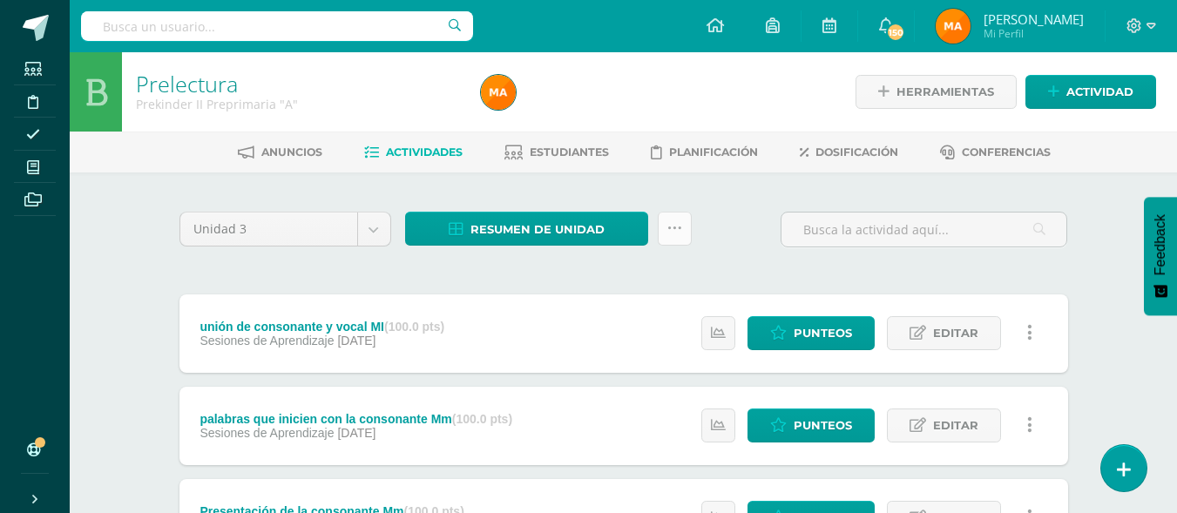
click at [665, 217] on link at bounding box center [675, 229] width 34 height 34
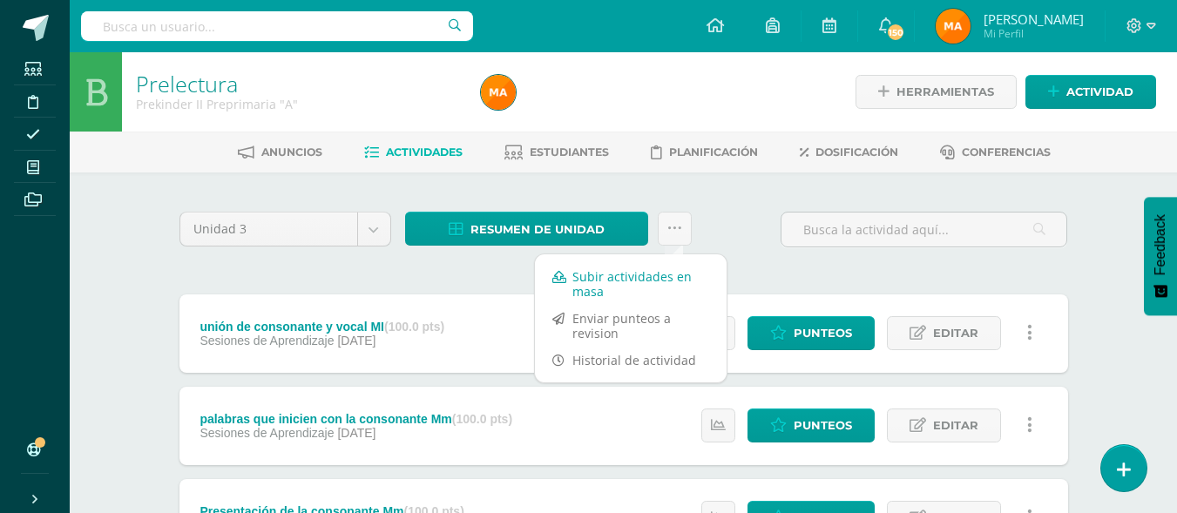
click at [622, 277] on link "Subir actividades en masa" at bounding box center [631, 284] width 192 height 42
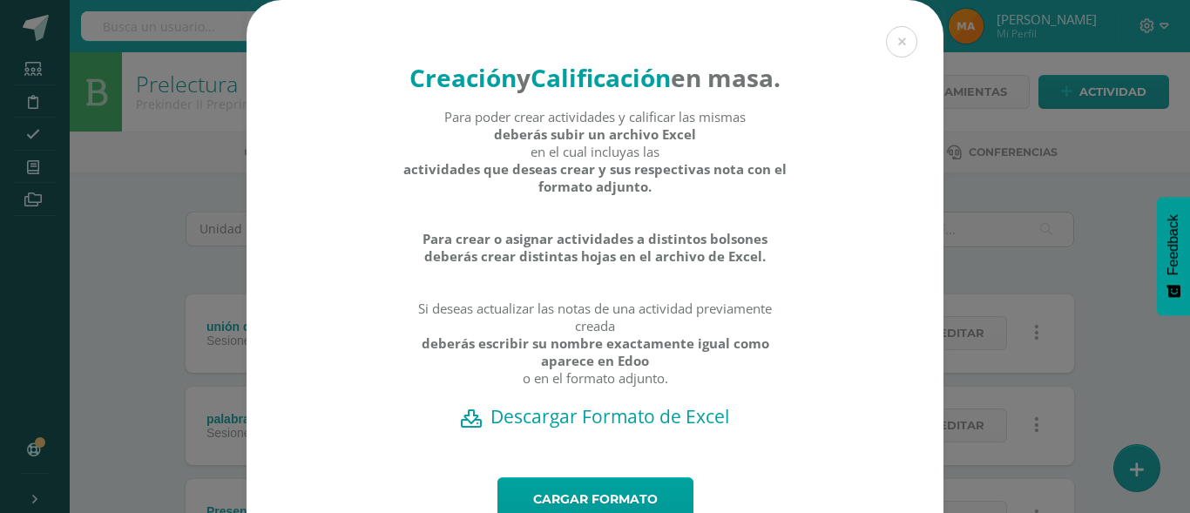
click at [538, 429] on h2 "Descargar Formato de Excel" at bounding box center [595, 416] width 636 height 24
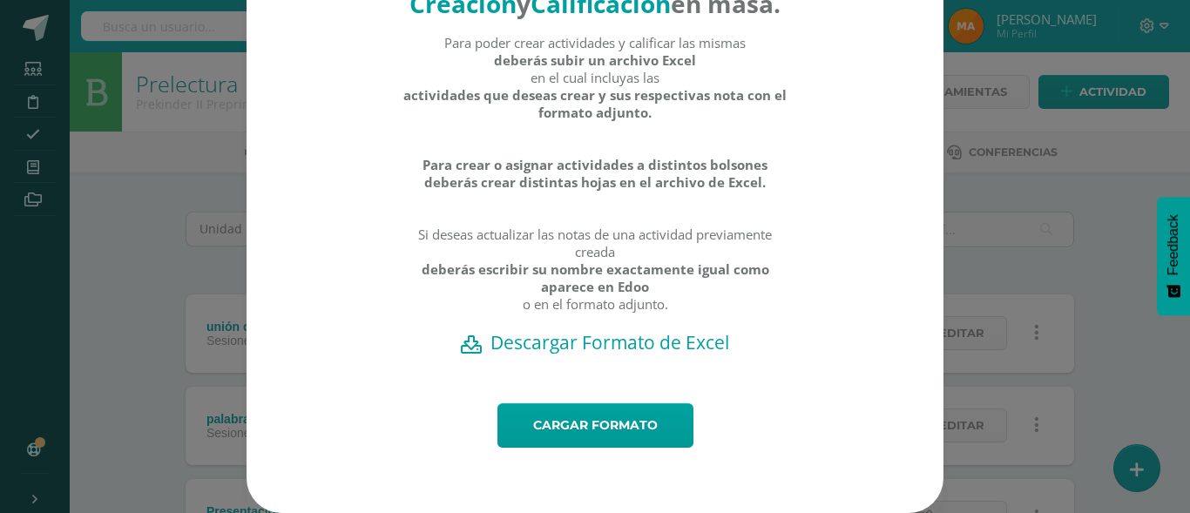
scroll to position [107, 0]
click at [545, 440] on link "Cargar formato" at bounding box center [595, 425] width 196 height 44
